Goal: Navigation & Orientation: Find specific page/section

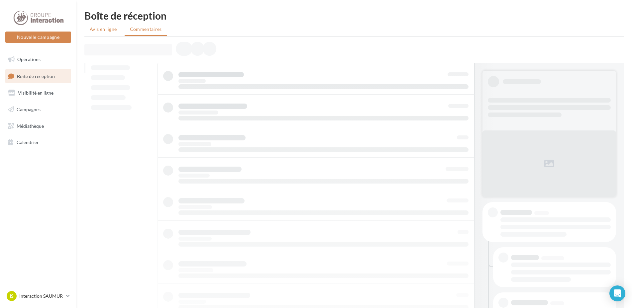
click at [103, 33] on li "Avis en ligne" at bounding box center [103, 29] width 39 height 12
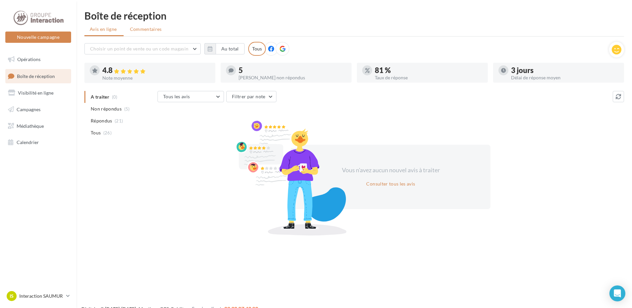
click at [136, 33] on li "Commentaires" at bounding box center [147, 29] width 44 height 12
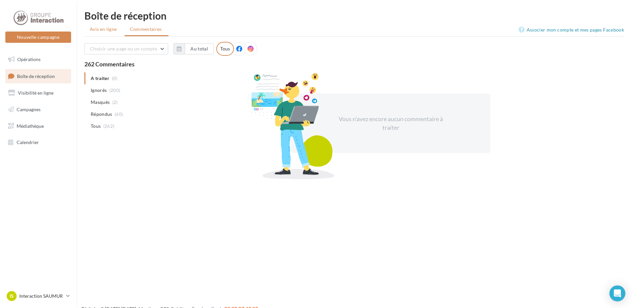
click at [104, 27] on span "Avis en ligne" at bounding box center [103, 29] width 27 height 7
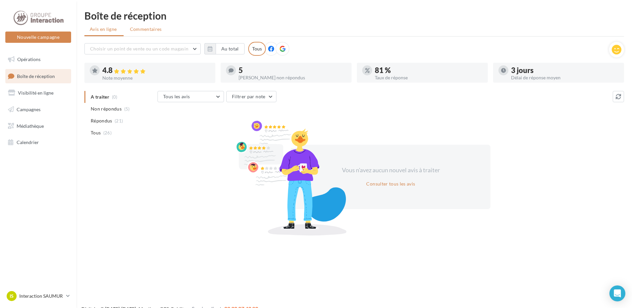
click at [138, 31] on span "Commentaires" at bounding box center [146, 29] width 32 height 7
